Goal: Task Accomplishment & Management: Manage account settings

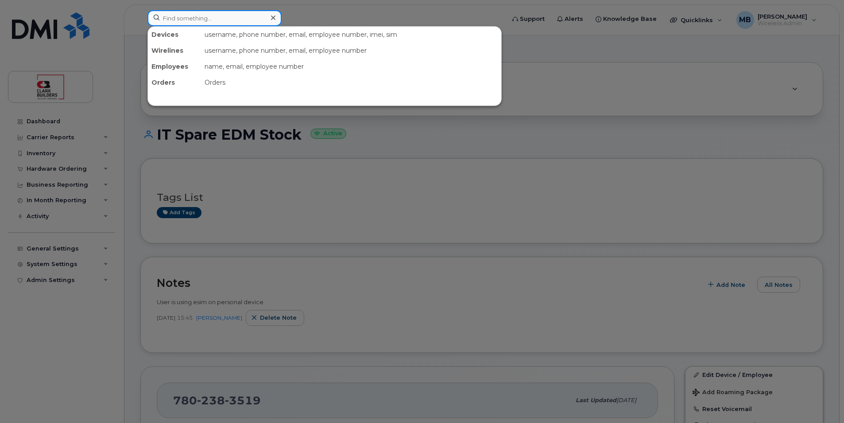
click at [233, 17] on input at bounding box center [215, 18] width 134 height 16
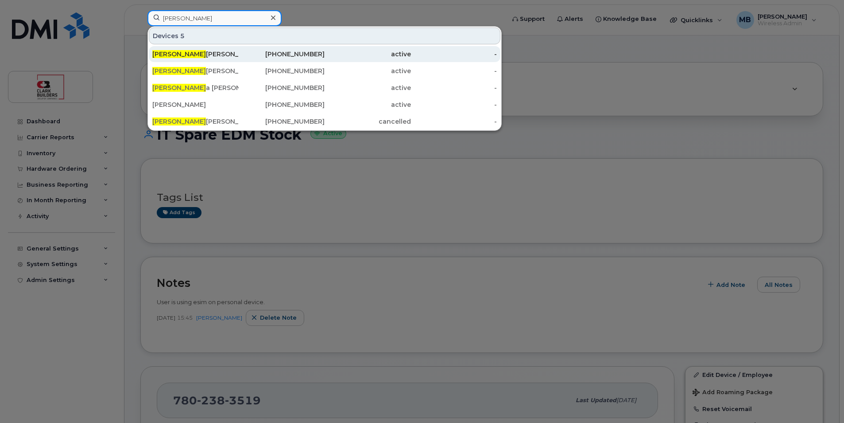
type input "Alan"
click at [201, 50] on div "Alan Pontone" at bounding box center [195, 54] width 86 height 9
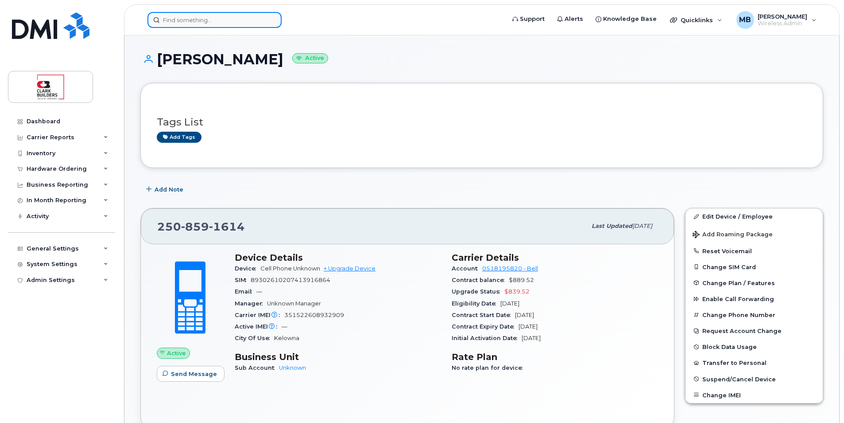
click at [172, 24] on input at bounding box center [215, 20] width 134 height 16
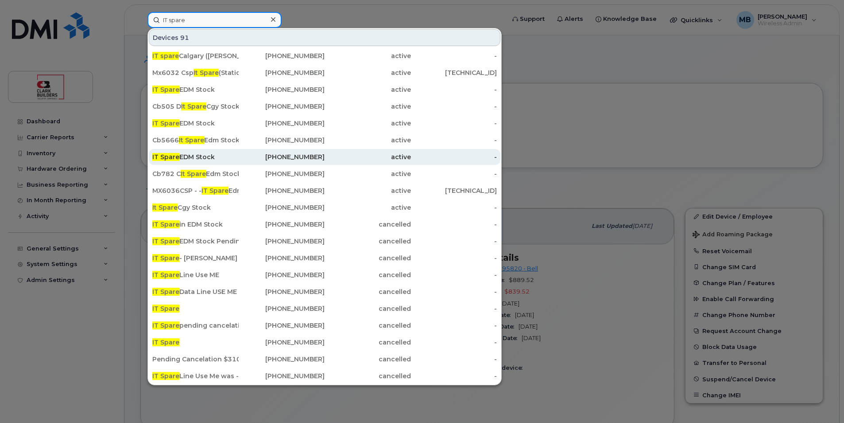
type input "IT spare"
click at [220, 152] on div "IT Spare EDM Stock" at bounding box center [195, 157] width 86 height 16
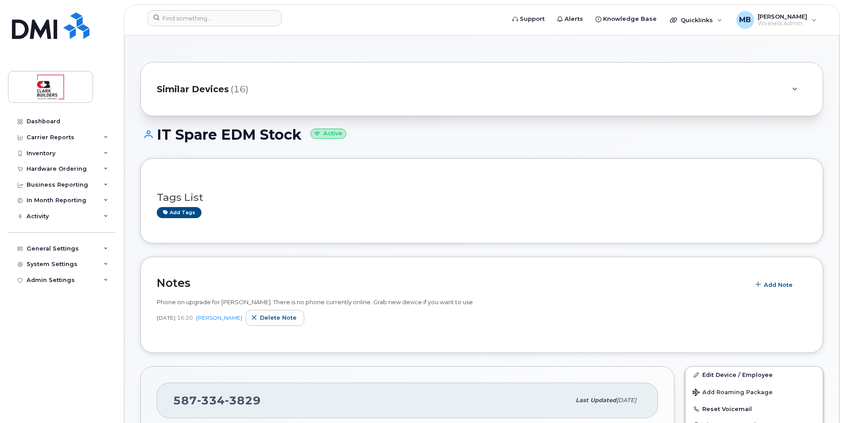
scroll to position [89, 0]
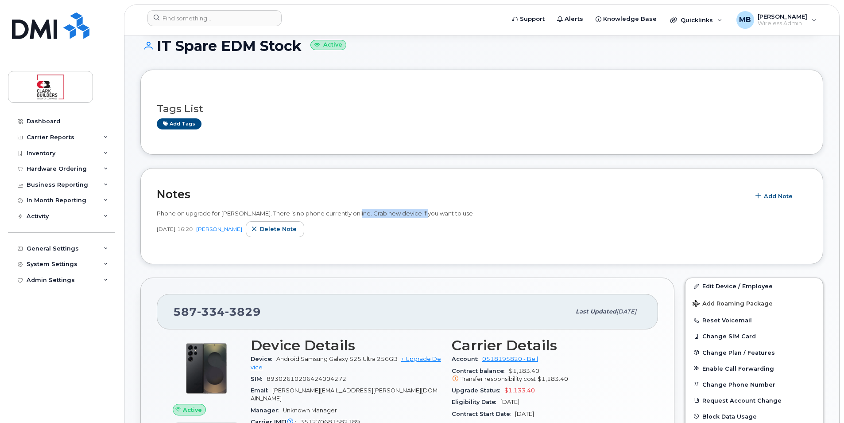
drag, startPoint x: 368, startPoint y: 213, endPoint x: 429, endPoint y: 215, distance: 60.7
click at [428, 215] on span "Phone on upgrade for Stephen Gibson. There is no phone currently online. Grab n…" at bounding box center [315, 213] width 316 height 7
drag, startPoint x: 429, startPoint y: 215, endPoint x: 433, endPoint y: 225, distance: 10.5
click at [433, 225] on div "Jul 07, 2025 16:20 Matthew Buttrey Delete note" at bounding box center [482, 229] width 650 height 16
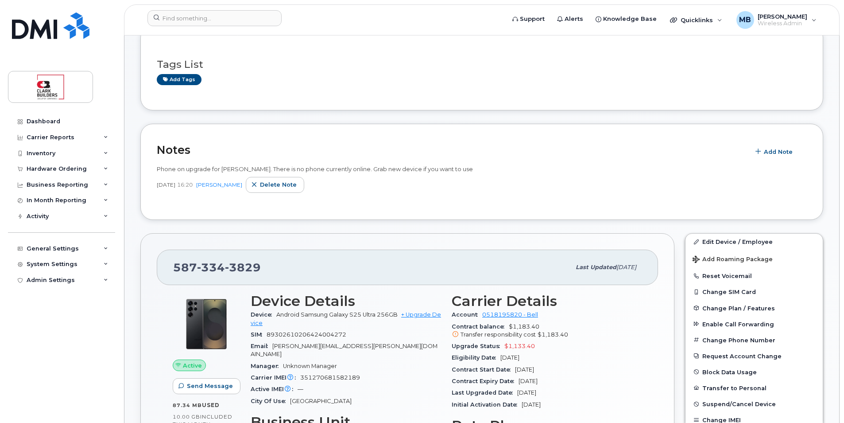
scroll to position [0, 0]
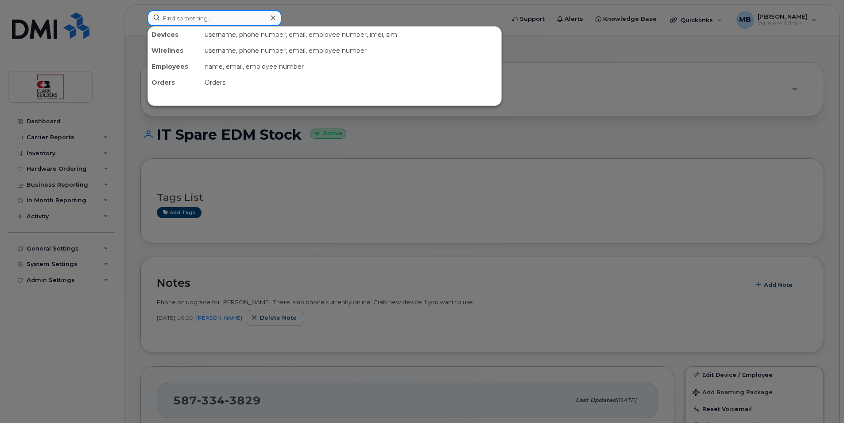
click at [225, 18] on input at bounding box center [215, 18] width 134 height 16
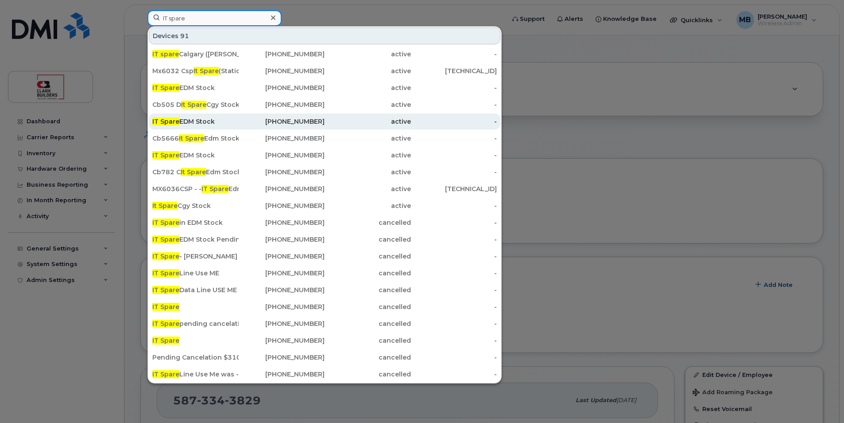
type input "IT spare"
click at [218, 120] on div "IT Spare EDM Stock" at bounding box center [195, 121] width 86 height 9
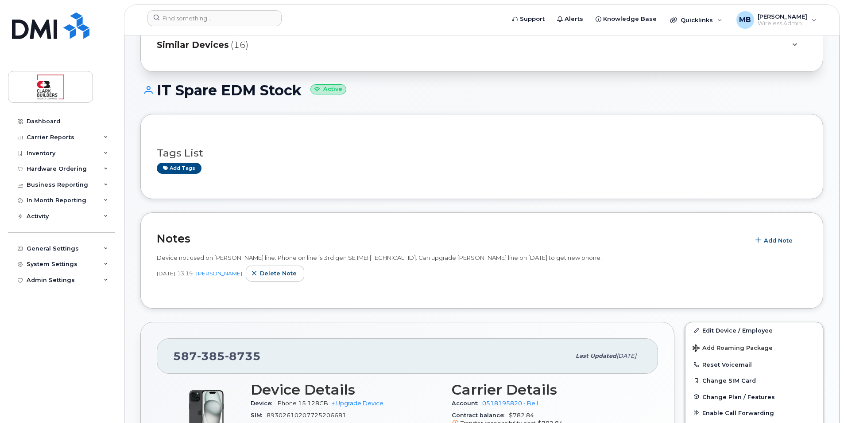
scroll to position [89, 0]
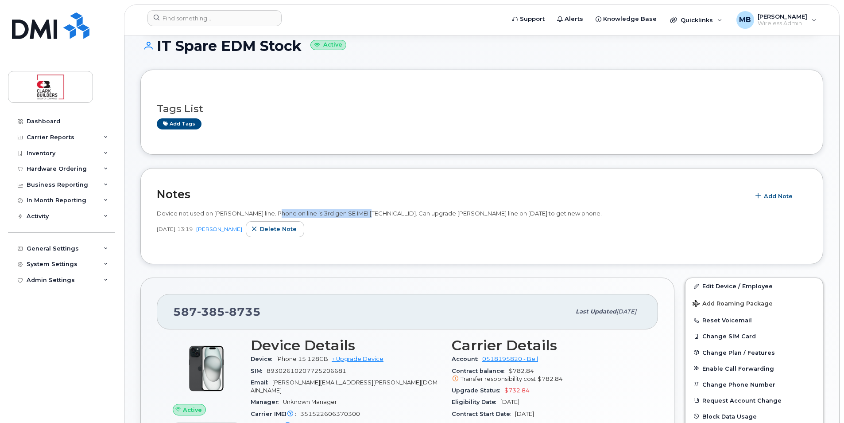
drag, startPoint x: 272, startPoint y: 213, endPoint x: 370, endPoint y: 214, distance: 98.8
click at [369, 214] on span "Device not used on [PERSON_NAME] line. Phone on line is 3rd gen SE IMEI [TECHNI…" at bounding box center [379, 213] width 445 height 7
drag, startPoint x: 370, startPoint y: 214, endPoint x: 389, endPoint y: 221, distance: 20.1
click at [386, 219] on div "Device not used on Matt French's line. Phone on line is 3rd gen SE IMEI 3507575…" at bounding box center [482, 223] width 650 height 28
drag, startPoint x: 431, startPoint y: 210, endPoint x: 496, endPoint y: 218, distance: 65.5
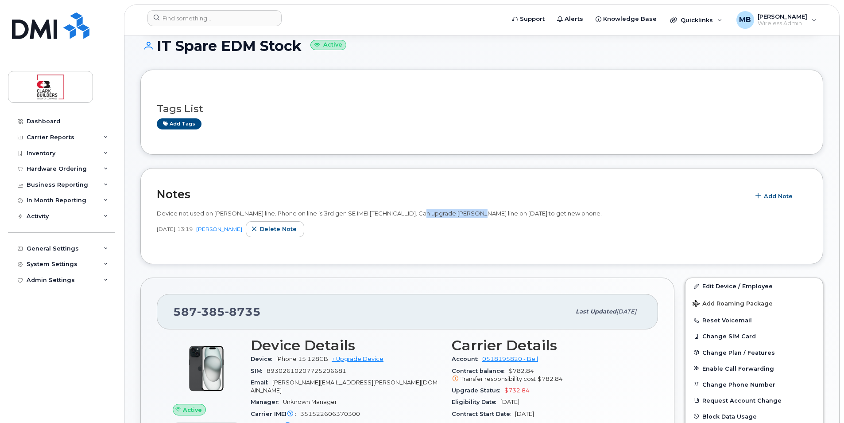
click at [495, 217] on div "Device not used on [PERSON_NAME] line. Phone on line is 3rd gen SE IMEI [TECHNI…" at bounding box center [482, 213] width 650 height 8
drag, startPoint x: 496, startPoint y: 218, endPoint x: 504, endPoint y: 223, distance: 9.8
click at [504, 223] on div "Sep 05, 2025 13:19 Matthew Buttrey Delete note" at bounding box center [482, 229] width 650 height 16
drag, startPoint x: 482, startPoint y: 212, endPoint x: 575, endPoint y: 223, distance: 93.7
click at [574, 223] on div "Device not used on Matt French's line. Phone on line is 3rd gen SE IMEI 3507575…" at bounding box center [482, 223] width 650 height 28
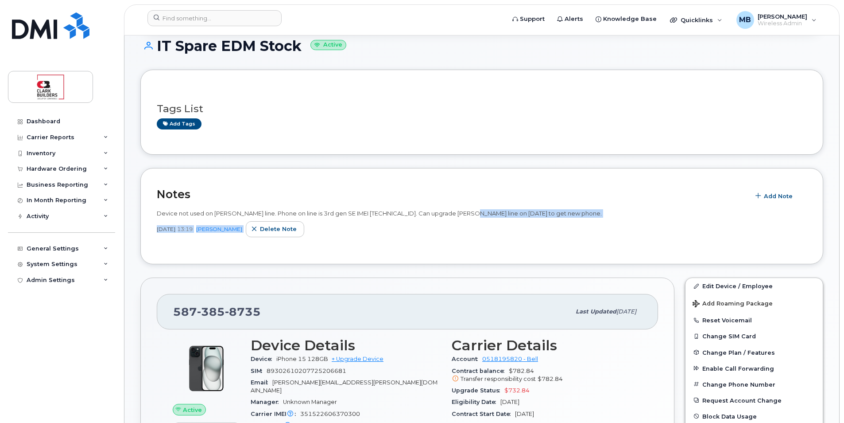
drag, startPoint x: 575, startPoint y: 223, endPoint x: 583, endPoint y: 237, distance: 16.0
click at [583, 231] on div "Sep 05, 2025 13:19 Matthew Buttrey Delete note" at bounding box center [482, 229] width 650 height 16
click at [549, 213] on span "Device not used on [PERSON_NAME] line. Phone on line is 3rd gen SE IMEI [TECHNI…" at bounding box center [379, 213] width 445 height 7
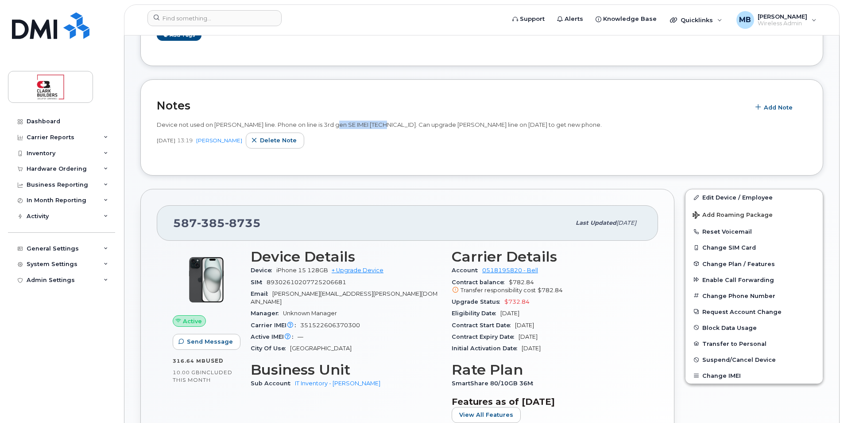
drag, startPoint x: 329, startPoint y: 124, endPoint x: 394, endPoint y: 123, distance: 64.7
click at [393, 123] on span "Device not used on [PERSON_NAME] line. Phone on line is 3rd gen SE IMEI [TECHNI…" at bounding box center [379, 124] width 445 height 7
drag, startPoint x: 394, startPoint y: 123, endPoint x: 404, endPoint y: 129, distance: 11.9
click at [402, 125] on span "Device not used on [PERSON_NAME] line. Phone on line is 3rd gen SE IMEI [TECHNI…" at bounding box center [379, 124] width 445 height 7
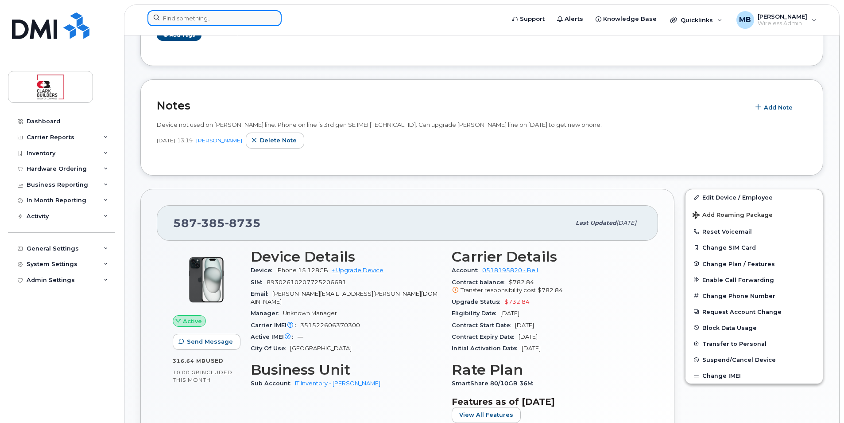
click at [210, 17] on input at bounding box center [215, 18] width 134 height 16
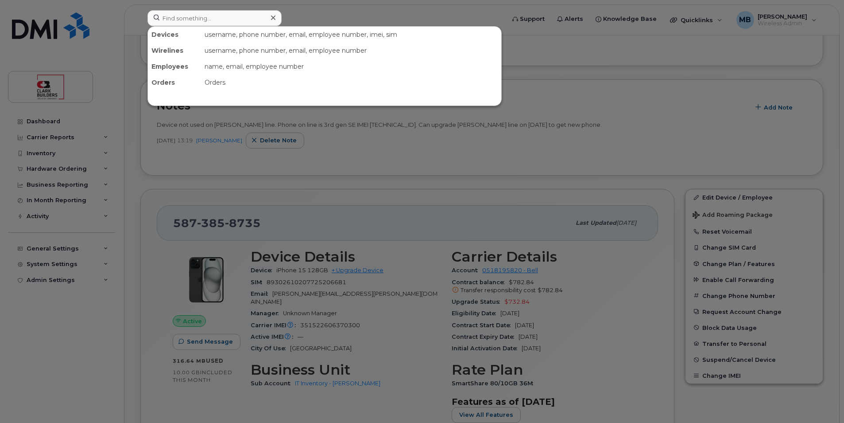
click at [346, 12] on div at bounding box center [422, 211] width 844 height 423
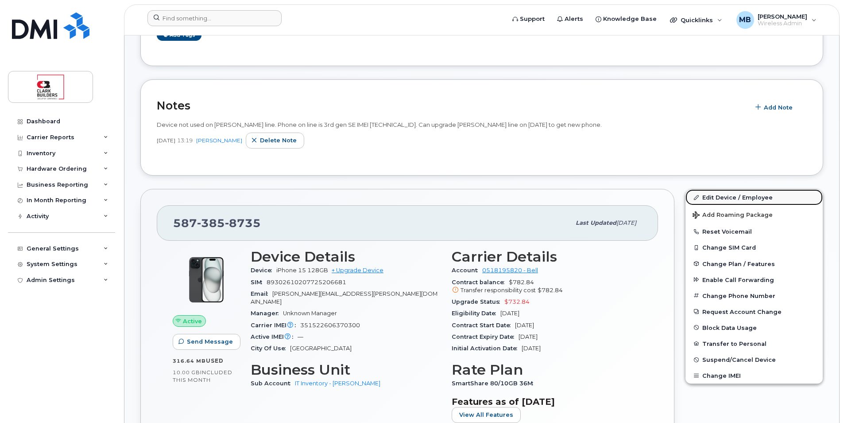
click at [729, 199] on link "Edit Device / Employee" at bounding box center [754, 197] width 137 height 16
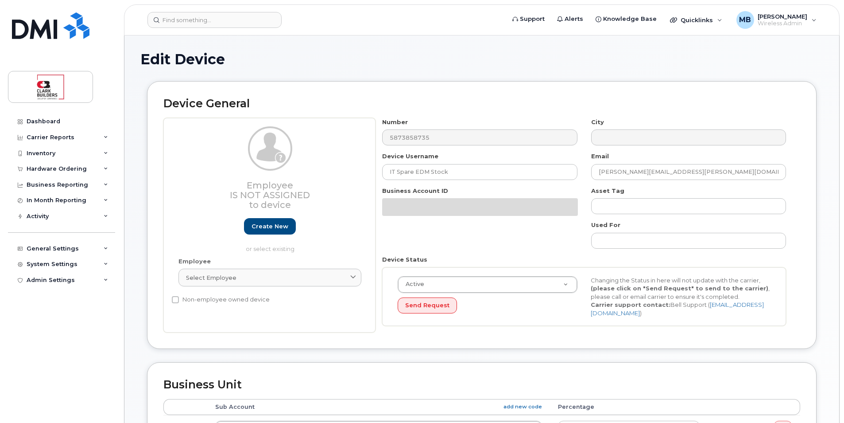
select select "24207"
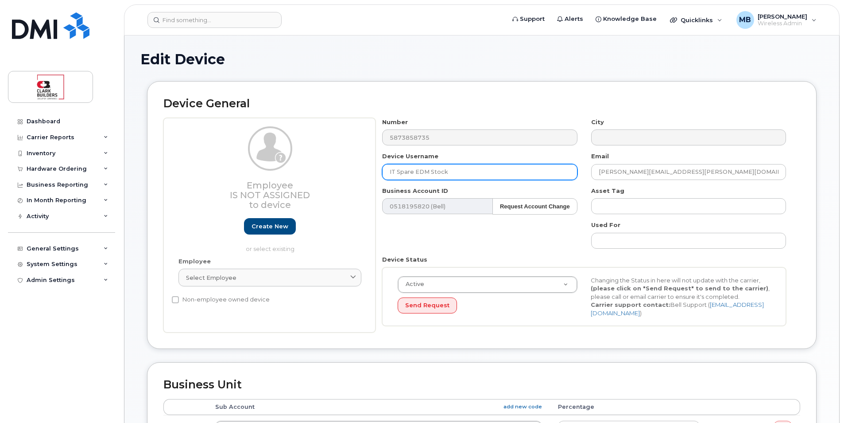
click at [460, 176] on input "IT Spare EDM Stock" at bounding box center [479, 172] width 195 height 16
drag, startPoint x: 460, startPoint y: 172, endPoint x: 377, endPoint y: 165, distance: 82.7
click at [377, 165] on div "Device Username IT Spare EDM Stock" at bounding box center [480, 166] width 209 height 28
type input "RDRH NFC Reader 3"
click at [651, 184] on div "Number 5873858735 City Device Username RDRH NFC Reader 3 Email matthew.buttrey@…" at bounding box center [585, 225] width 418 height 215
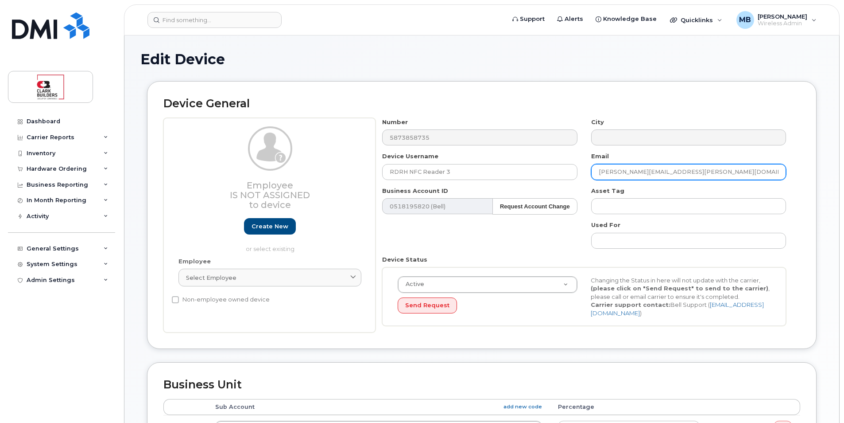
click at [645, 171] on input "matthew.buttrey@clarkbuilders.com" at bounding box center [688, 172] width 195 height 16
drag, startPoint x: 647, startPoint y: 171, endPoint x: 595, endPoint y: 170, distance: 52.3
click at [595, 170] on input "matthew.buttrey@clarkbuilders.com" at bounding box center [688, 172] width 195 height 16
click at [737, 172] on input "matthew.buttrey@clarkbuilders.com" at bounding box center [688, 172] width 195 height 16
drag, startPoint x: 647, startPoint y: 170, endPoint x: 572, endPoint y: 171, distance: 75.3
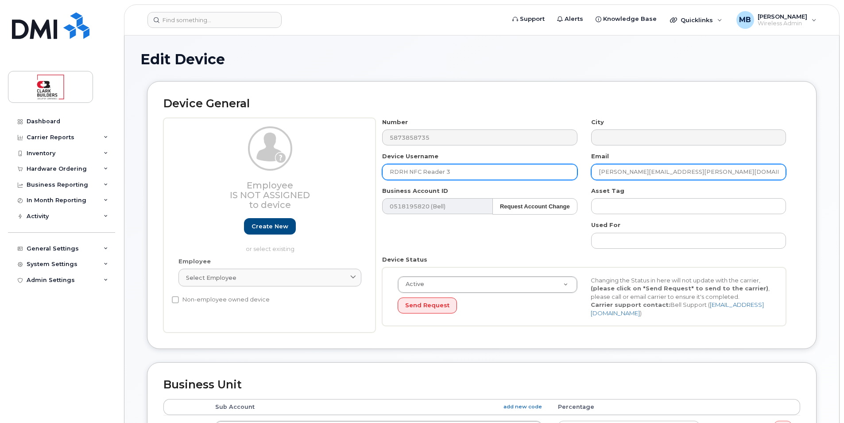
click at [572, 171] on div "Number 5873858735 City Device Username RDRH NFC Reader 3 Email matthew.buttrey@…" at bounding box center [585, 225] width 418 height 215
click at [598, 173] on input "@clarkbuilders.com" at bounding box center [688, 172] width 195 height 16
click at [599, 171] on input "@clarkbuilders.com" at bounding box center [688, 172] width 195 height 16
paste input "[EMAIL_ADDRESS][PERSON_NAME][DOMAIN_NAME]"
drag, startPoint x: 761, startPoint y: 169, endPoint x: 701, endPoint y: 170, distance: 60.3
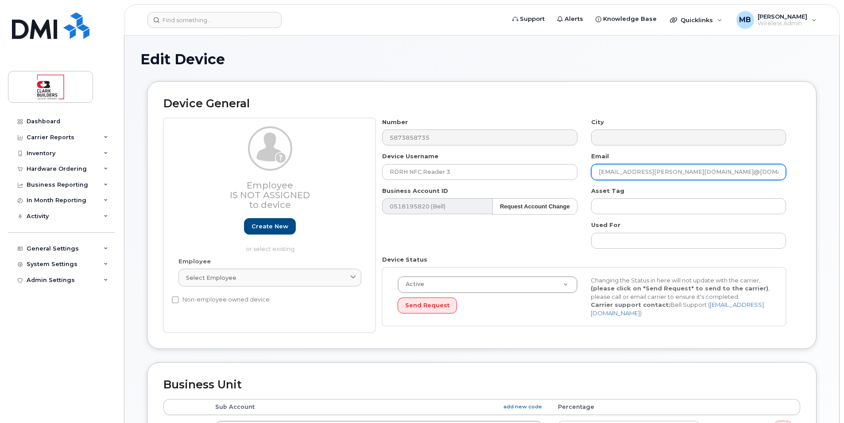
click at [701, 170] on input "kayla.strayhorn@clarkbuilders.com@clarkbuilders.com" at bounding box center [688, 172] width 195 height 16
click at [708, 169] on input "[EMAIL_ADDRESS][PERSON_NAME][DOMAIN_NAME]" at bounding box center [688, 172] width 195 height 16
type input "[EMAIL_ADDRESS][PERSON_NAME][DOMAIN_NAME]"
click at [815, 215] on div "Device General Employee Is not assigned to device Create new or select existing…" at bounding box center [482, 215] width 670 height 268
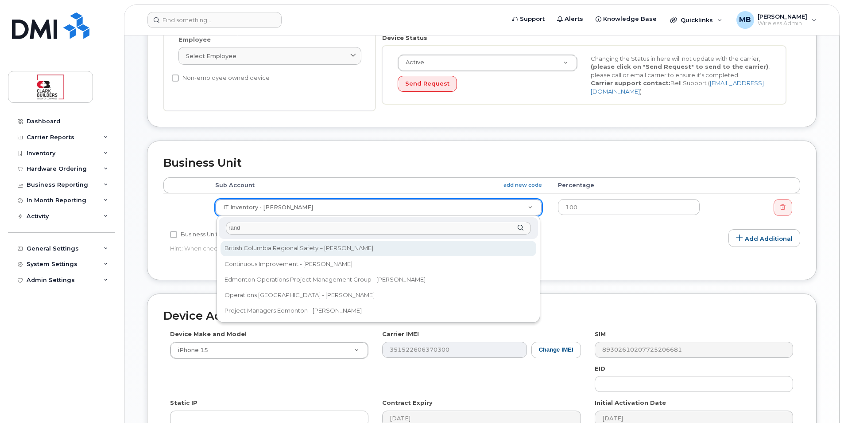
type input "randy"
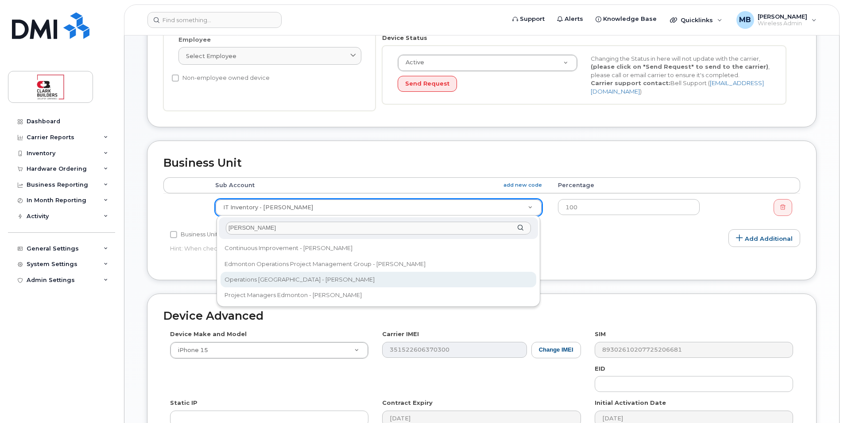
select select "24194"
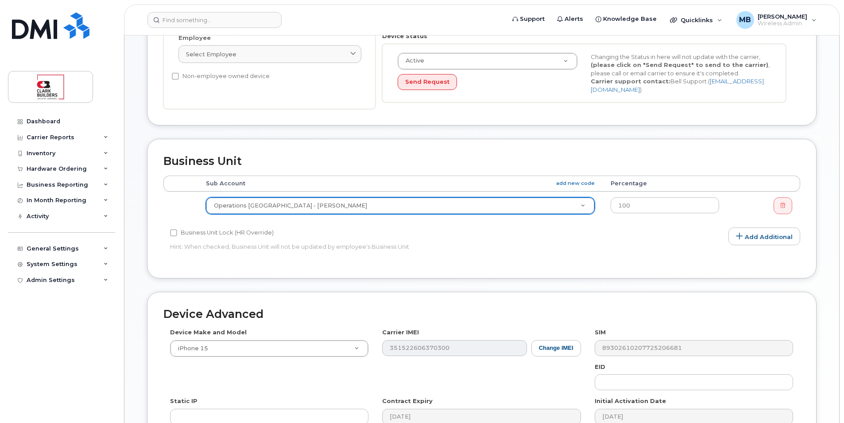
scroll to position [356, 0]
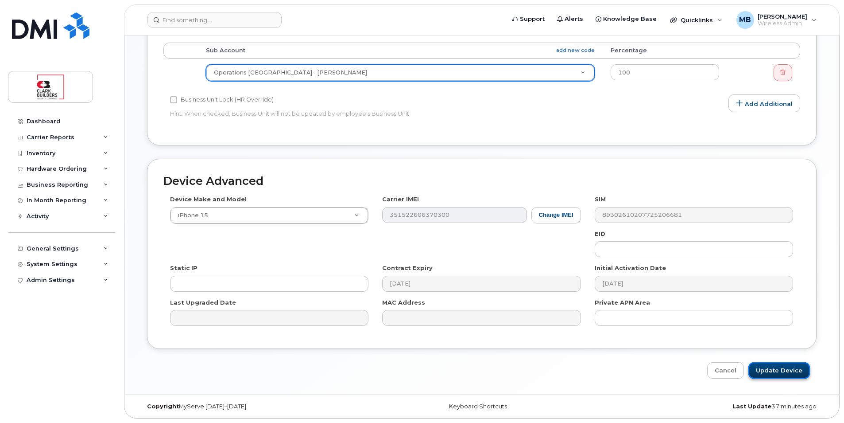
click at [790, 370] on input "Update Device" at bounding box center [780, 370] width 62 height 16
type input "Saving..."
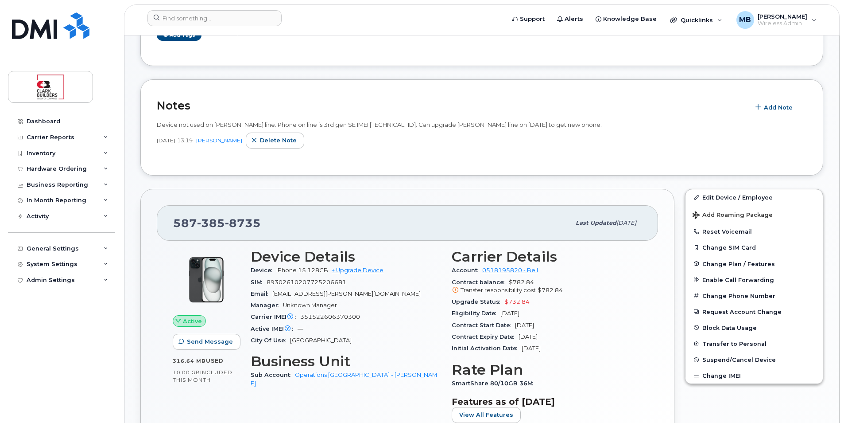
scroll to position [222, 0]
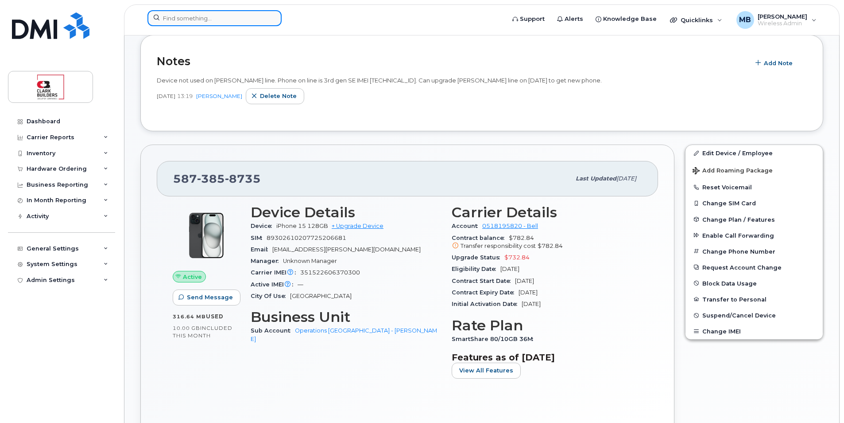
click at [195, 24] on input at bounding box center [215, 18] width 134 height 16
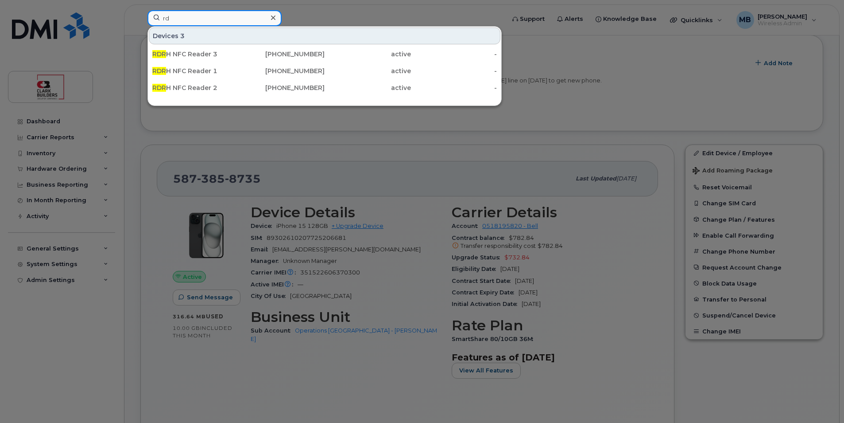
type input "r"
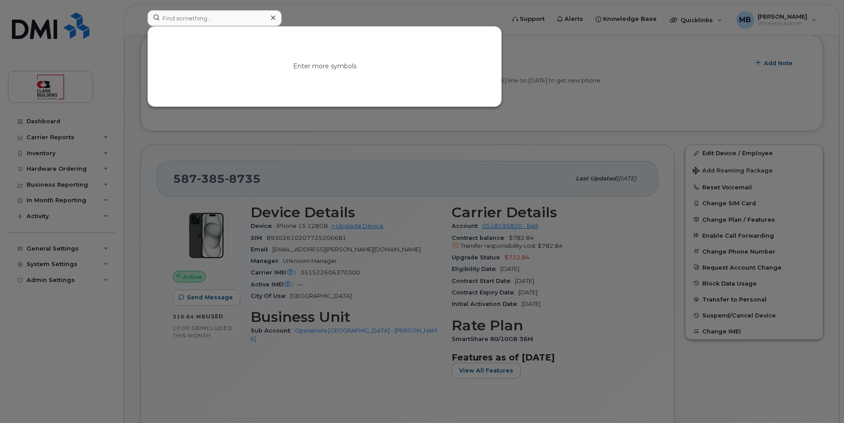
click at [280, 144] on div at bounding box center [422, 211] width 844 height 423
